Goal: Information Seeking & Learning: Learn about a topic

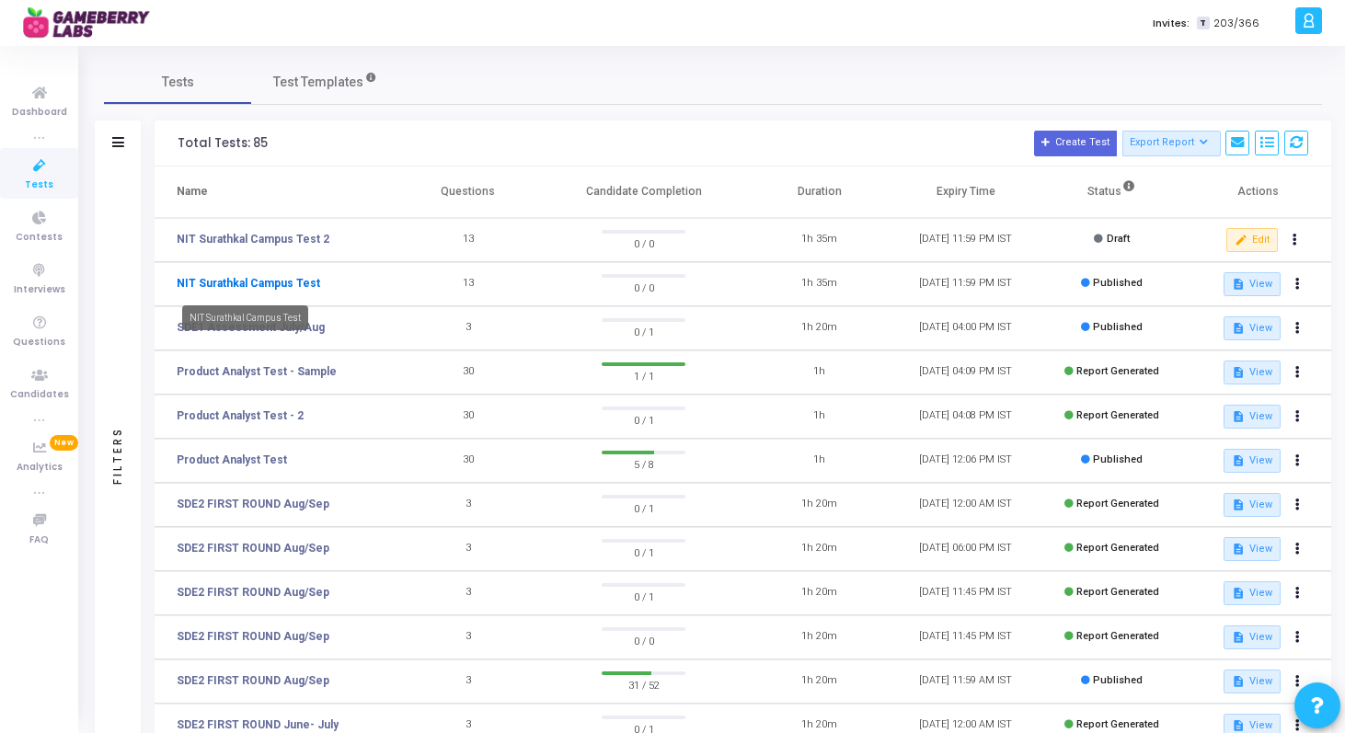
click at [264, 284] on link "NIT Surathkal Campus Test" at bounding box center [249, 283] width 144 height 17
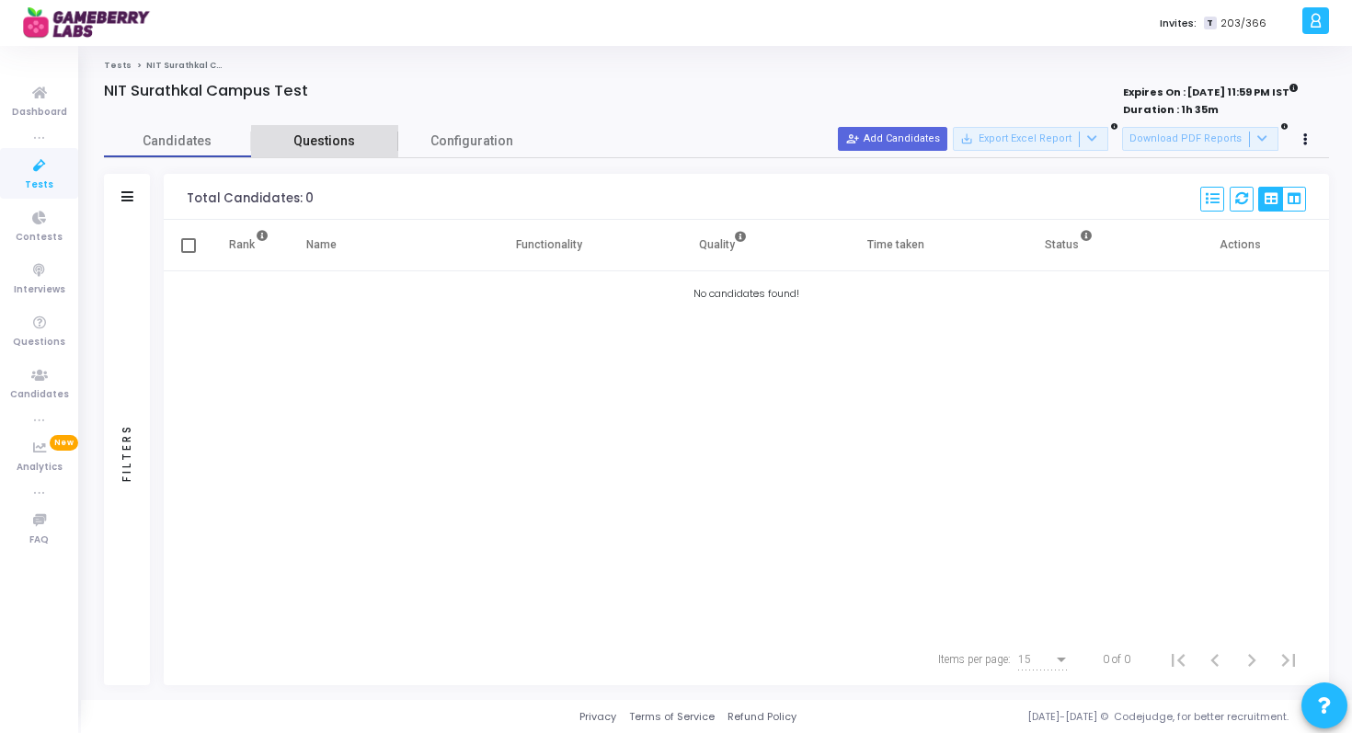
click at [328, 146] on span "Questions" at bounding box center [324, 141] width 147 height 19
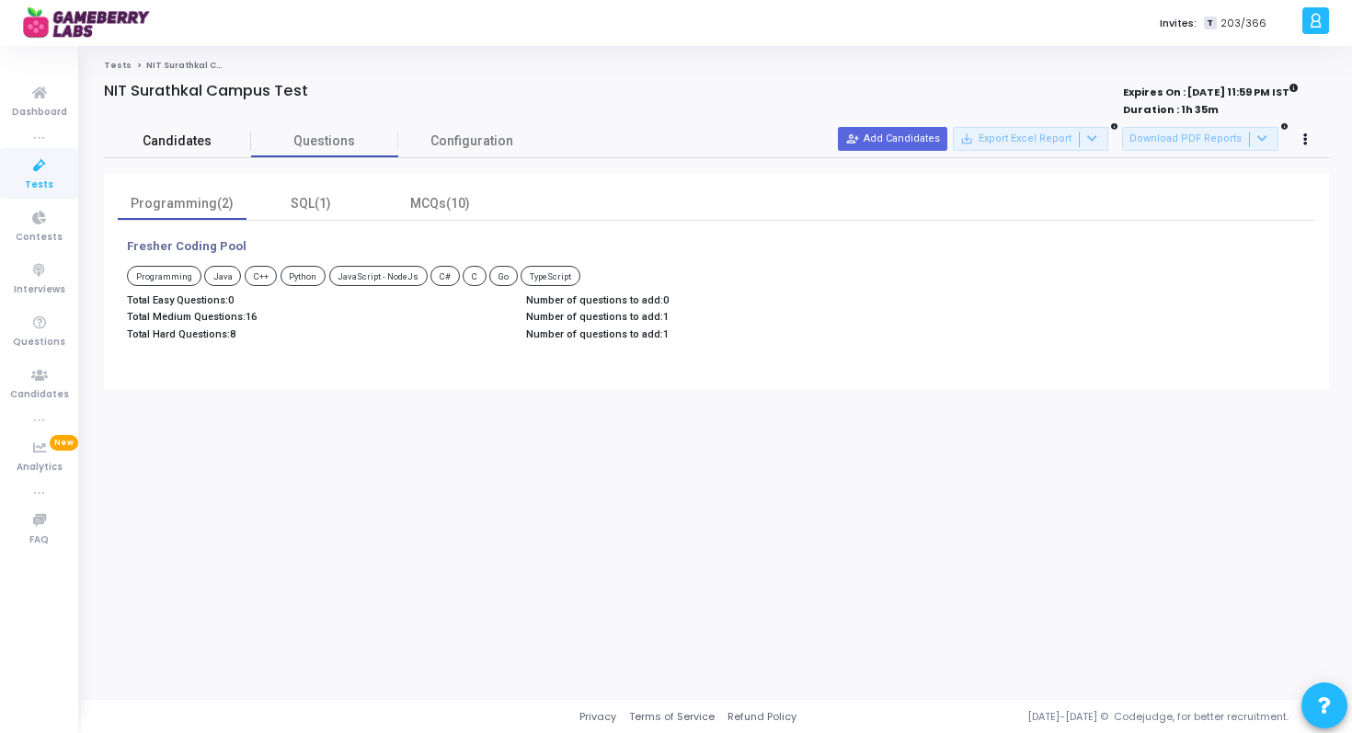
click at [203, 137] on span "Candidates" at bounding box center [177, 141] width 147 height 19
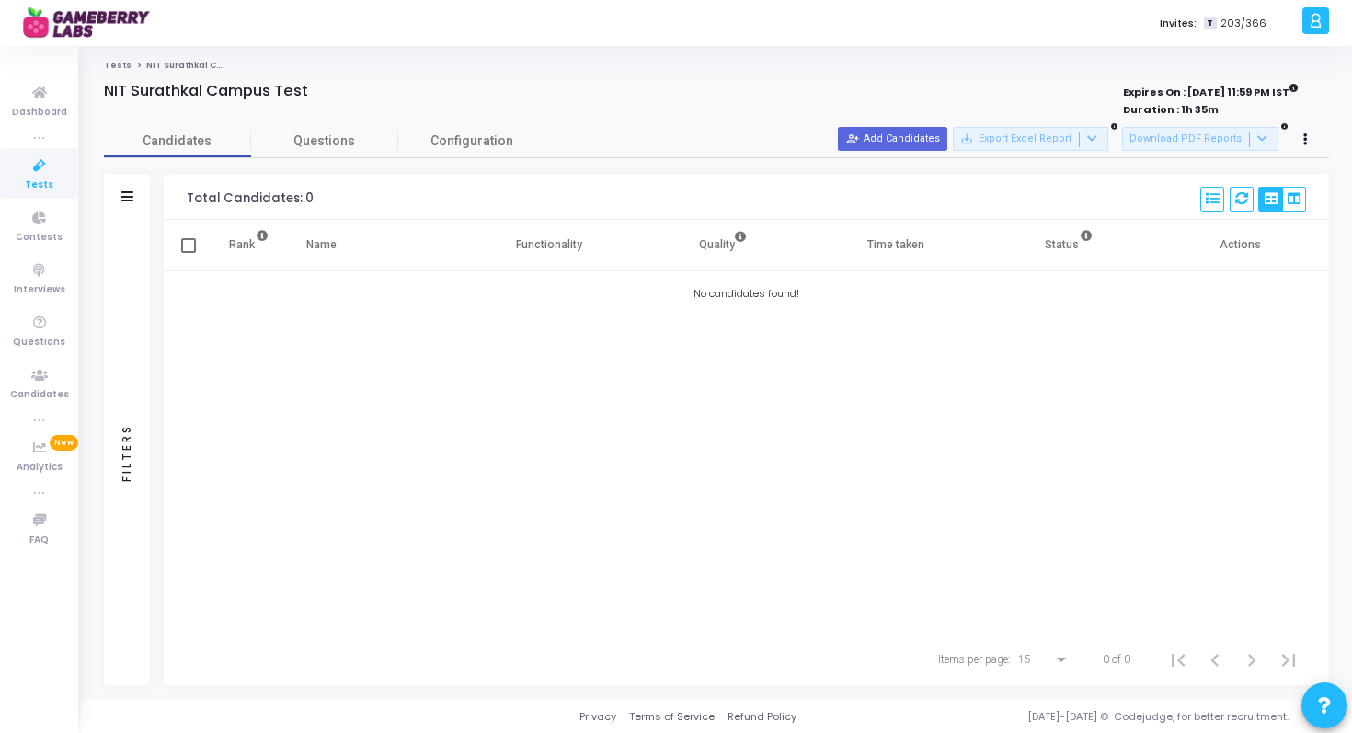
click at [167, 65] on span "NIT Surathkal Campus Test" at bounding box center [209, 65] width 126 height 11
click at [112, 63] on link "Tests" at bounding box center [118, 65] width 28 height 11
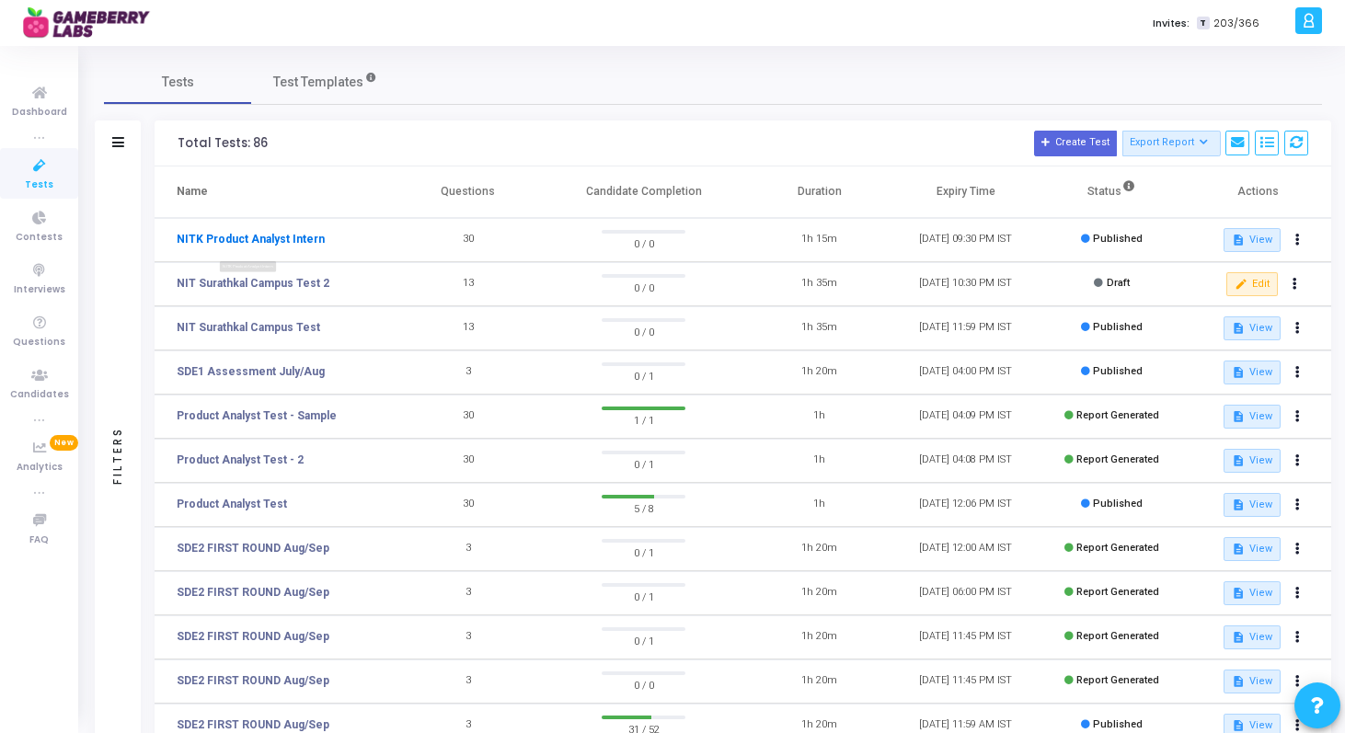
click at [263, 242] on link "NITK Product Analyst Intern" at bounding box center [251, 239] width 148 height 17
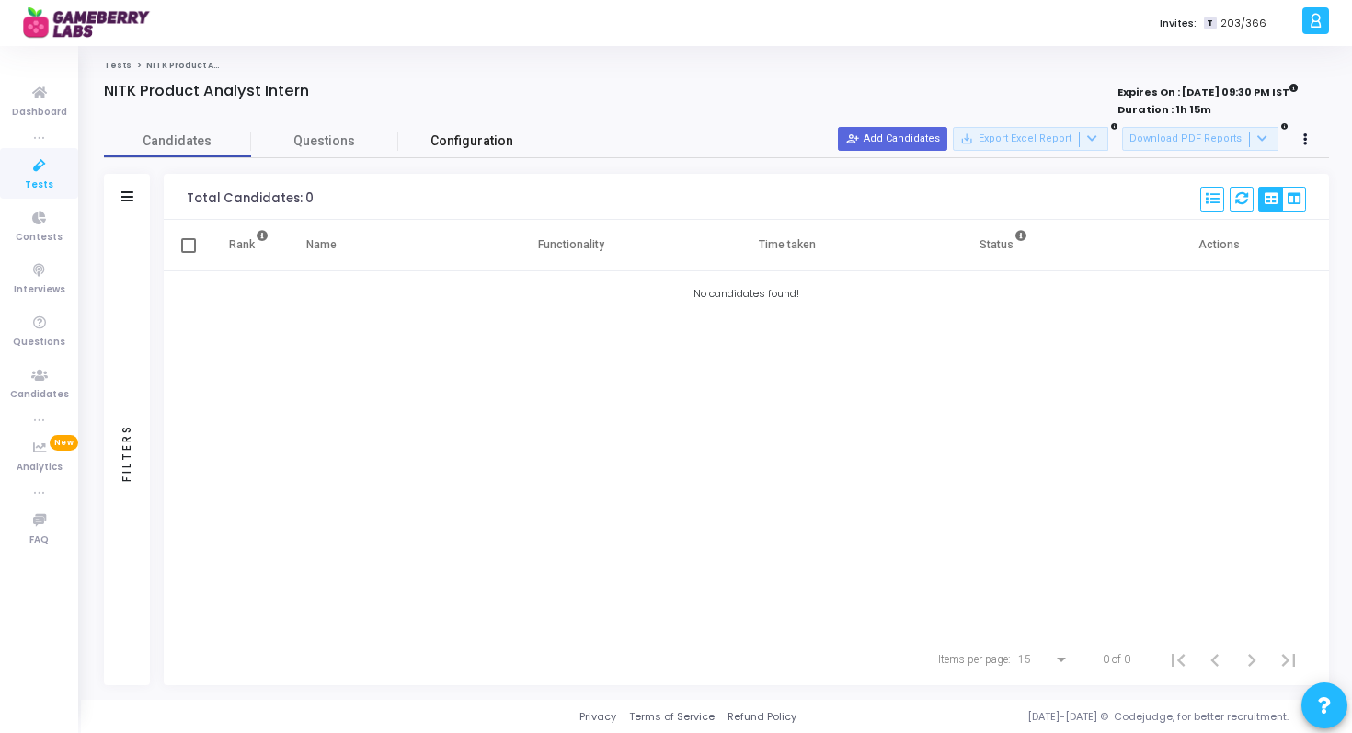
click at [496, 151] on span "Configuration" at bounding box center [472, 141] width 83 height 19
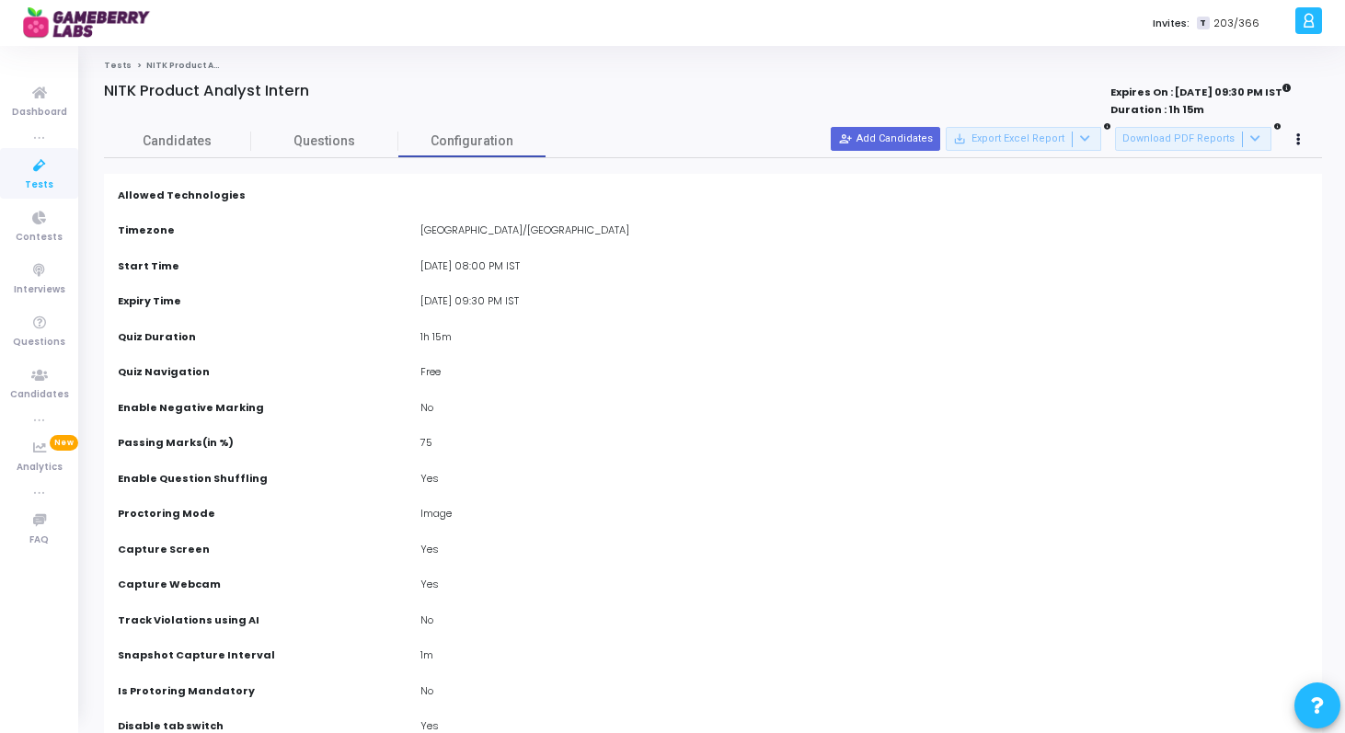
click at [177, 63] on span "NITK Product Analyst Intern" at bounding box center [208, 65] width 125 height 11
click at [118, 61] on link "Tests" at bounding box center [118, 65] width 28 height 11
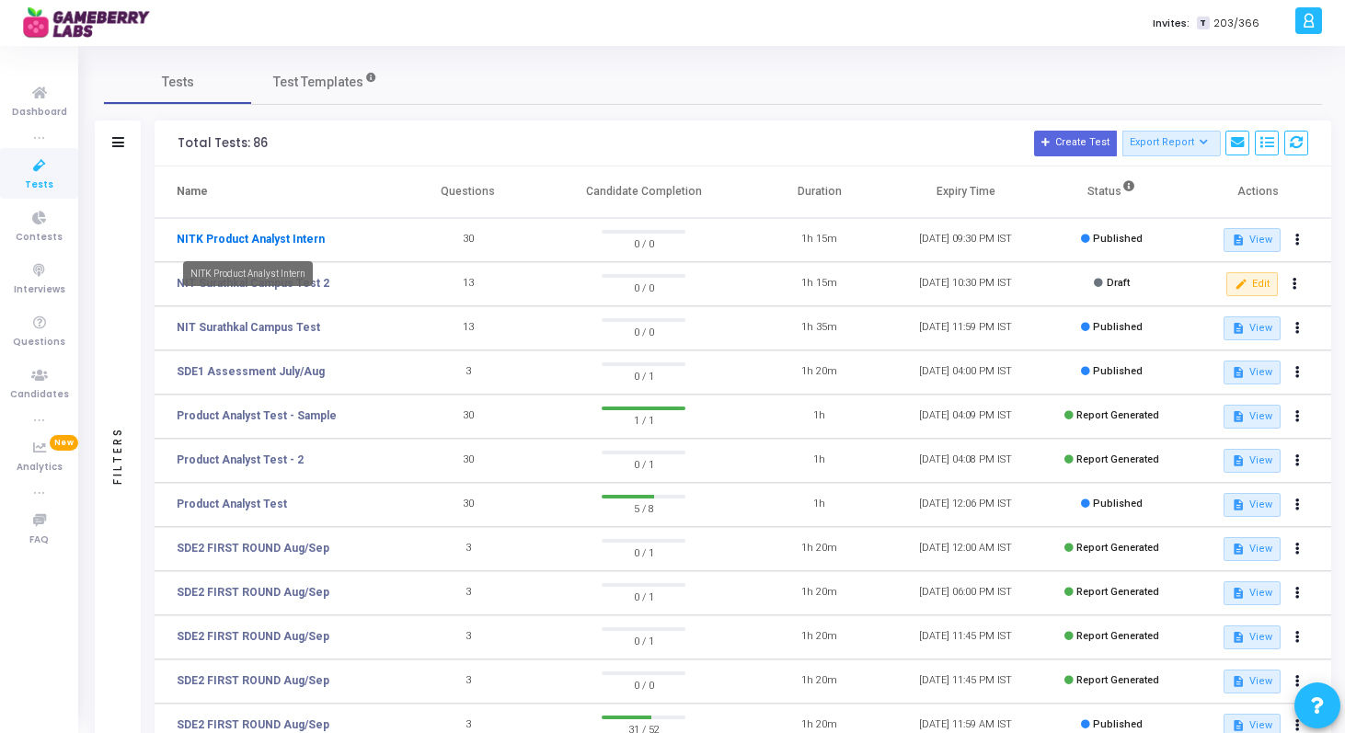
click at [281, 237] on link "NITK Product Analyst Intern" at bounding box center [251, 239] width 148 height 17
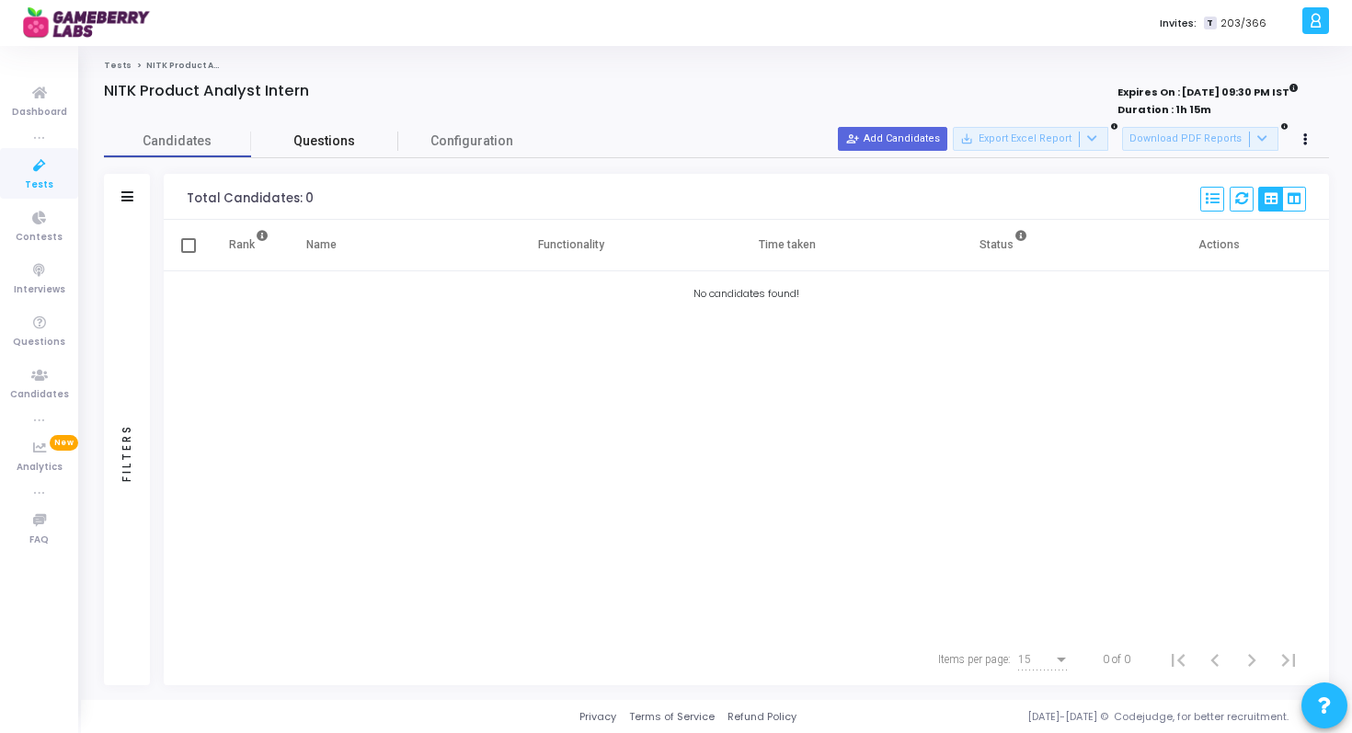
click at [366, 156] on link "Questions" at bounding box center [324, 141] width 147 height 32
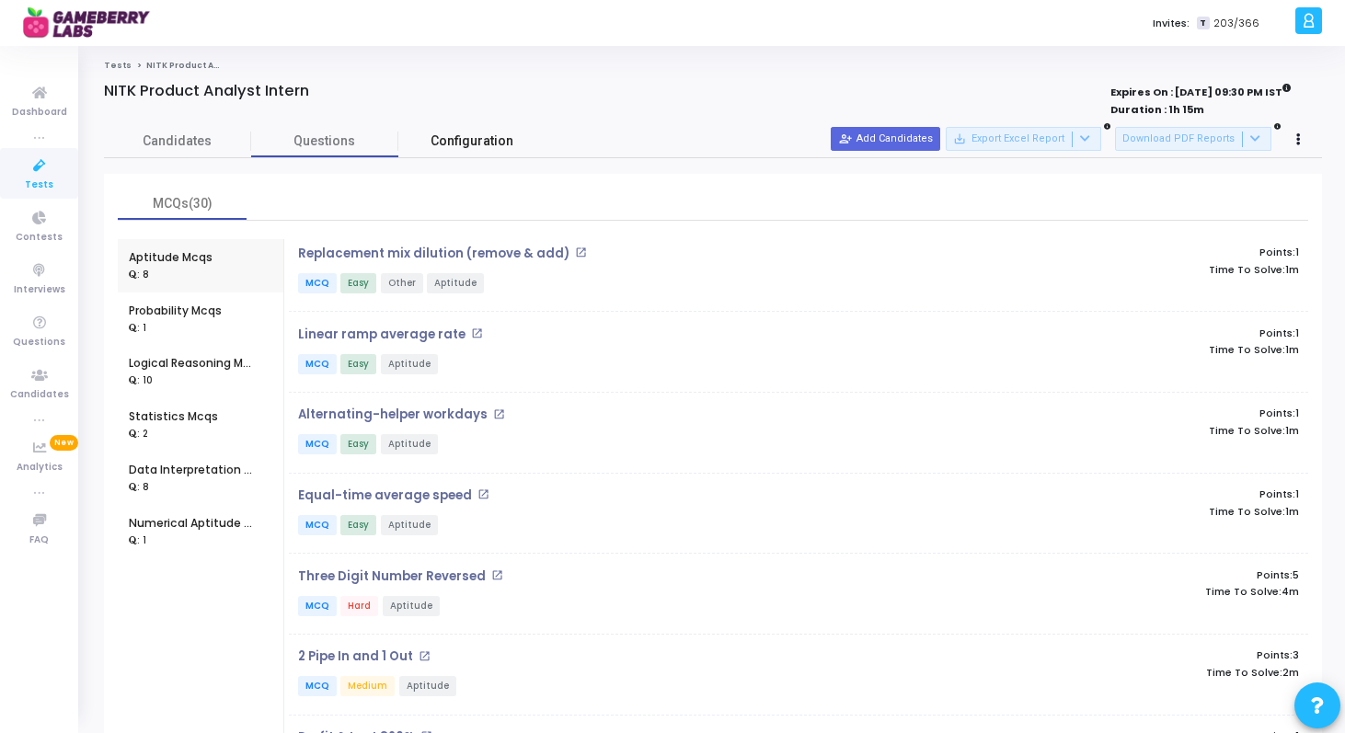
click at [472, 149] on span "Configuration" at bounding box center [472, 141] width 83 height 19
